Goal: Register for event/course

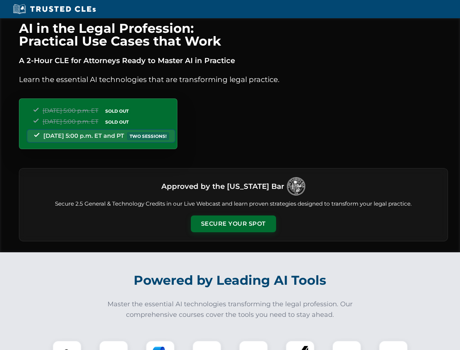
click at [233, 224] on button "Secure Your Spot" at bounding box center [233, 223] width 85 height 17
click at [67, 345] on img at bounding box center [66, 354] width 21 height 21
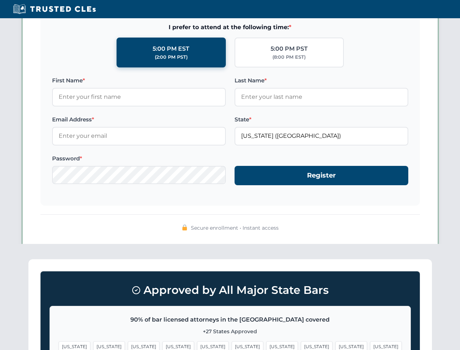
click at [266, 345] on span "[US_STATE]" at bounding box center [282, 346] width 32 height 11
click at [335, 345] on span "[US_STATE]" at bounding box center [351, 346] width 32 height 11
